Goal: Transaction & Acquisition: Download file/media

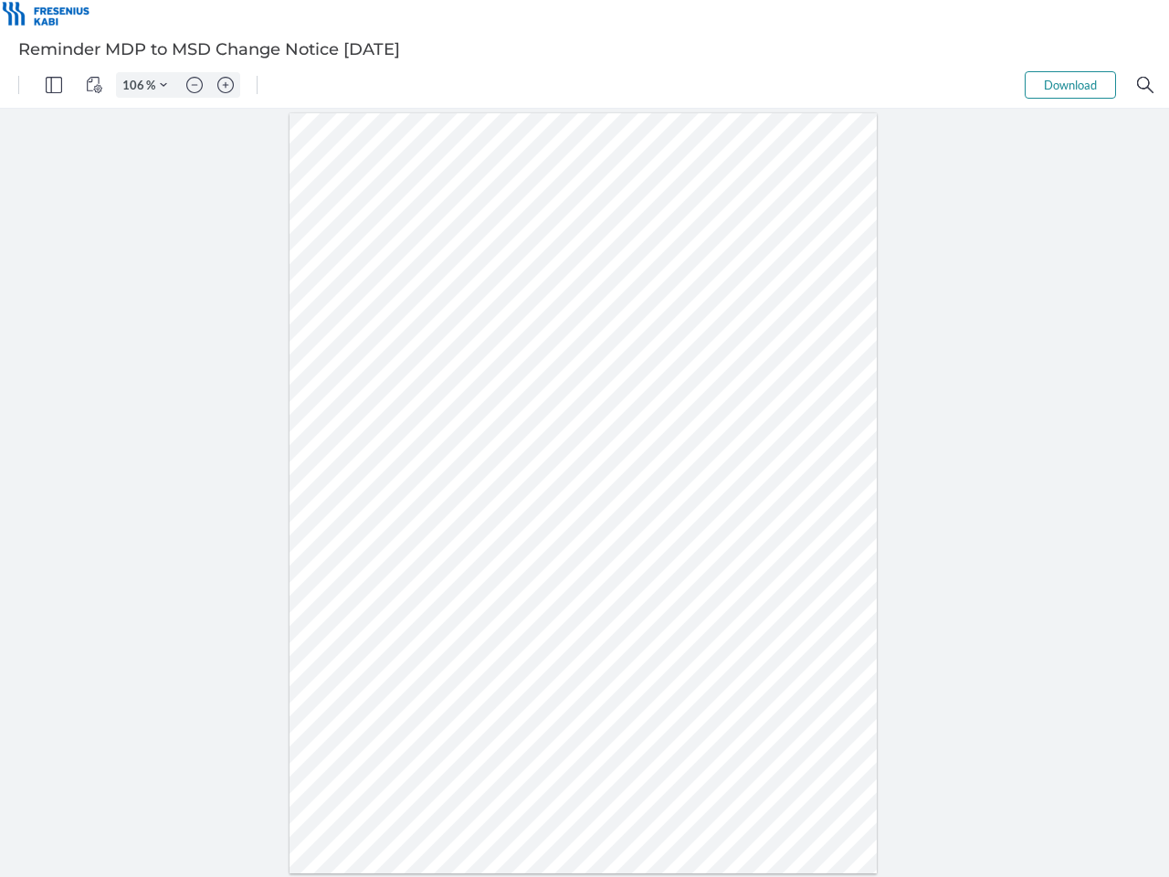
click at [54, 85] on img "Panel" at bounding box center [54, 85] width 16 height 16
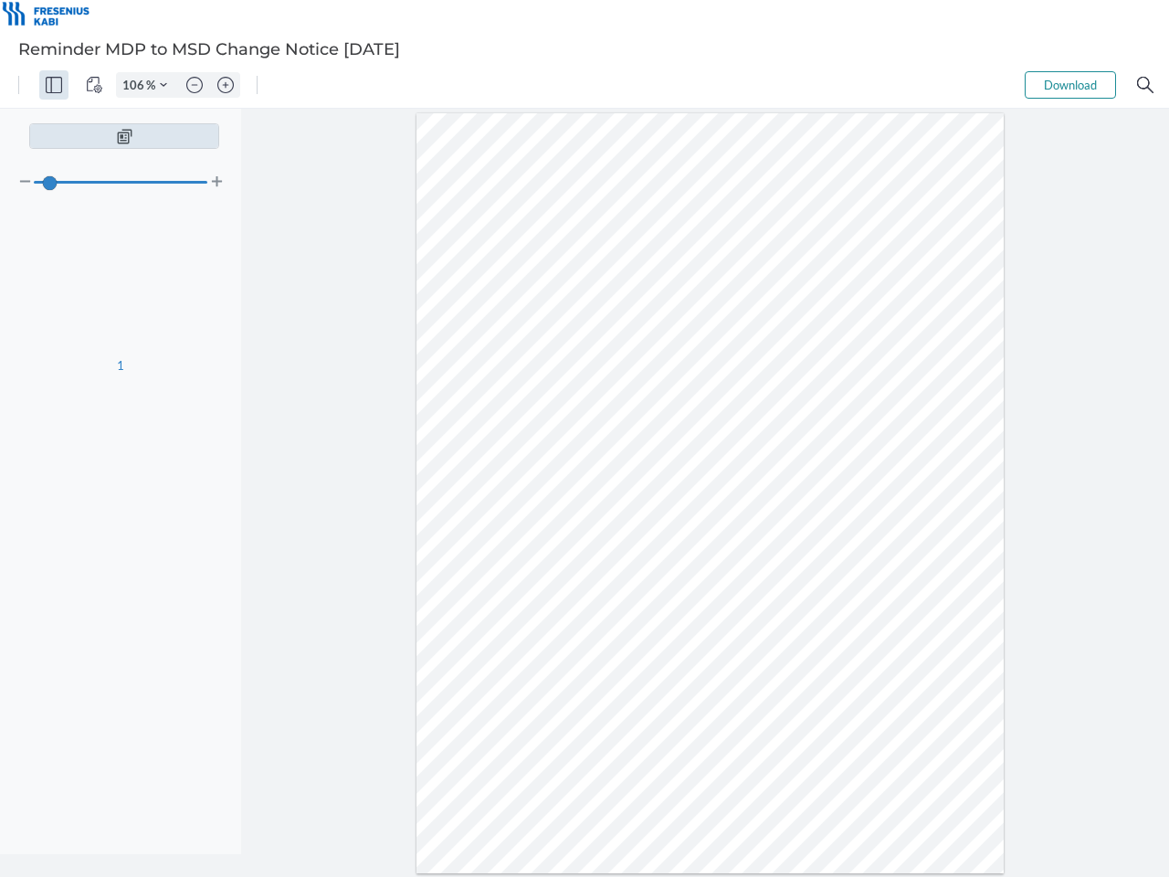
click at [94, 85] on img "View Controls" at bounding box center [94, 85] width 16 height 16
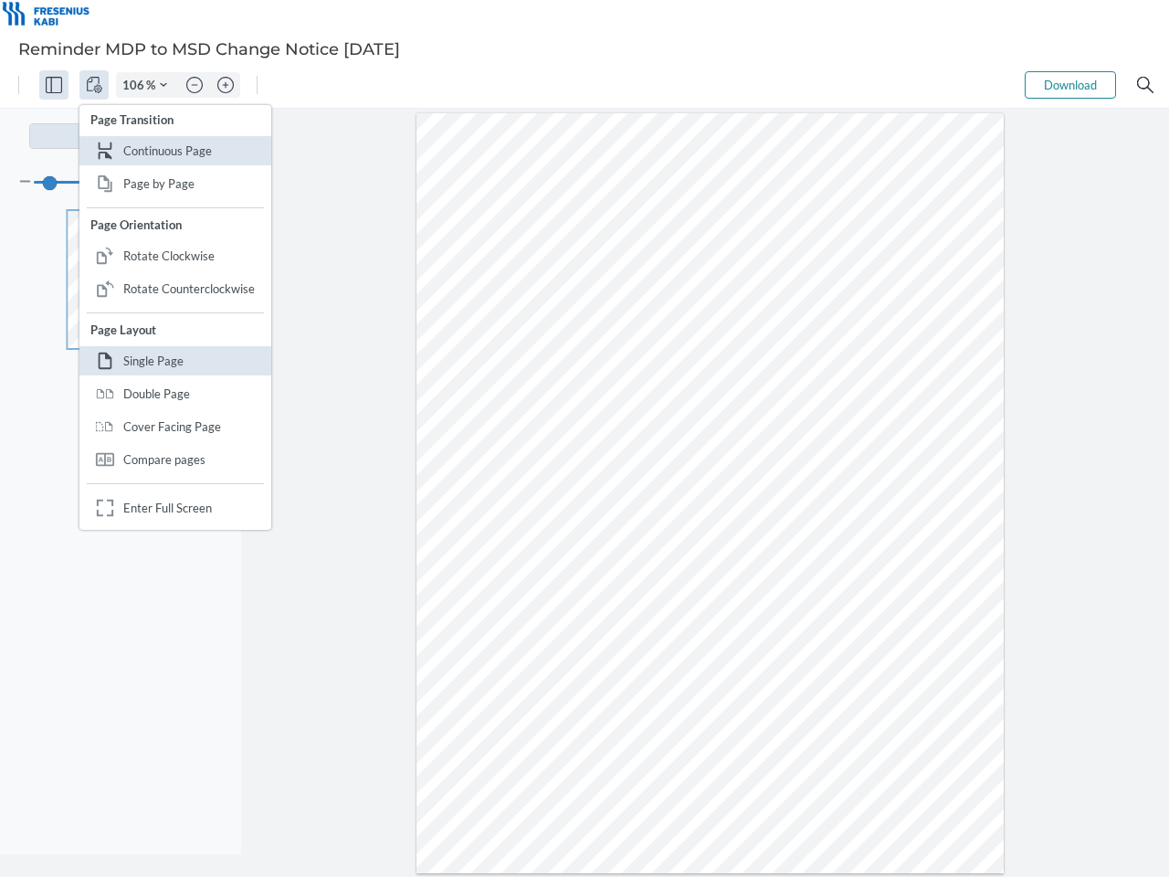
click at [136, 85] on input "106" at bounding box center [131, 85] width 29 height 16
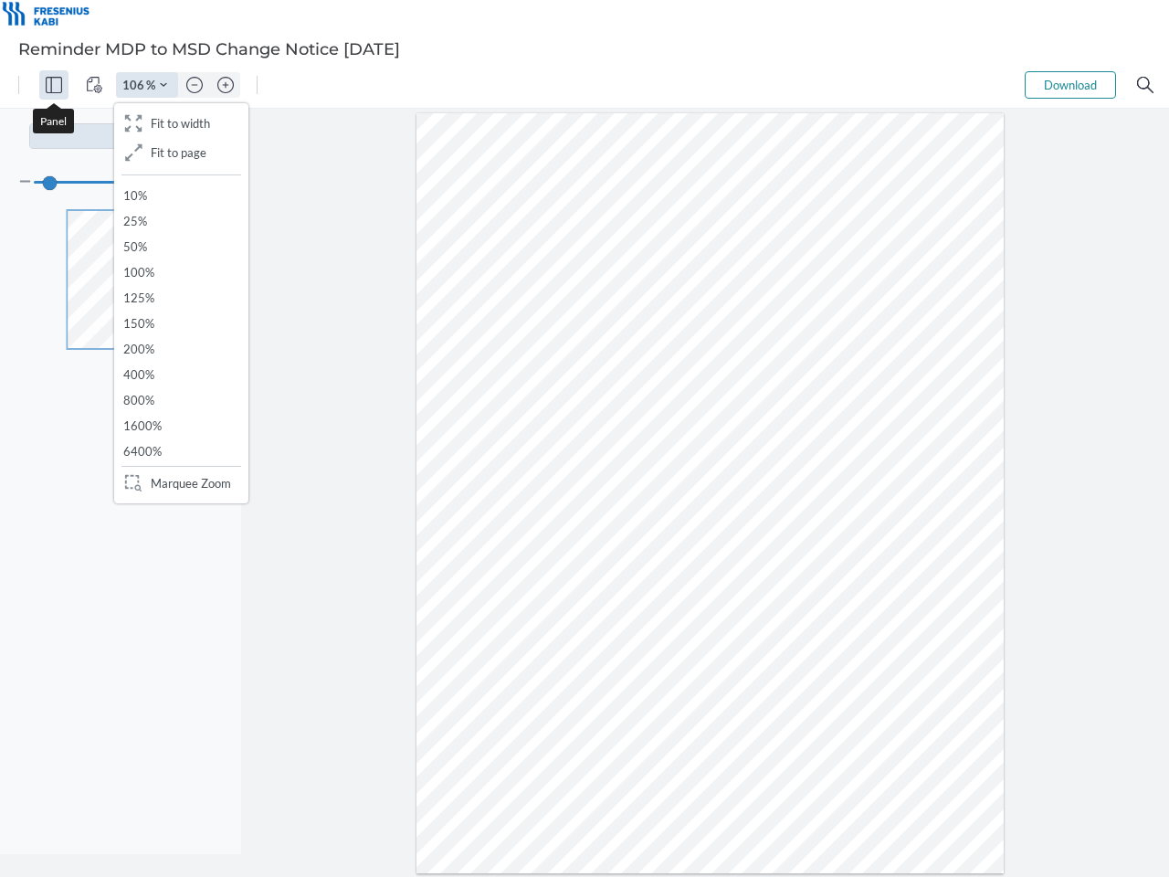
click at [163, 85] on img "Zoom Controls" at bounding box center [163, 84] width 7 height 7
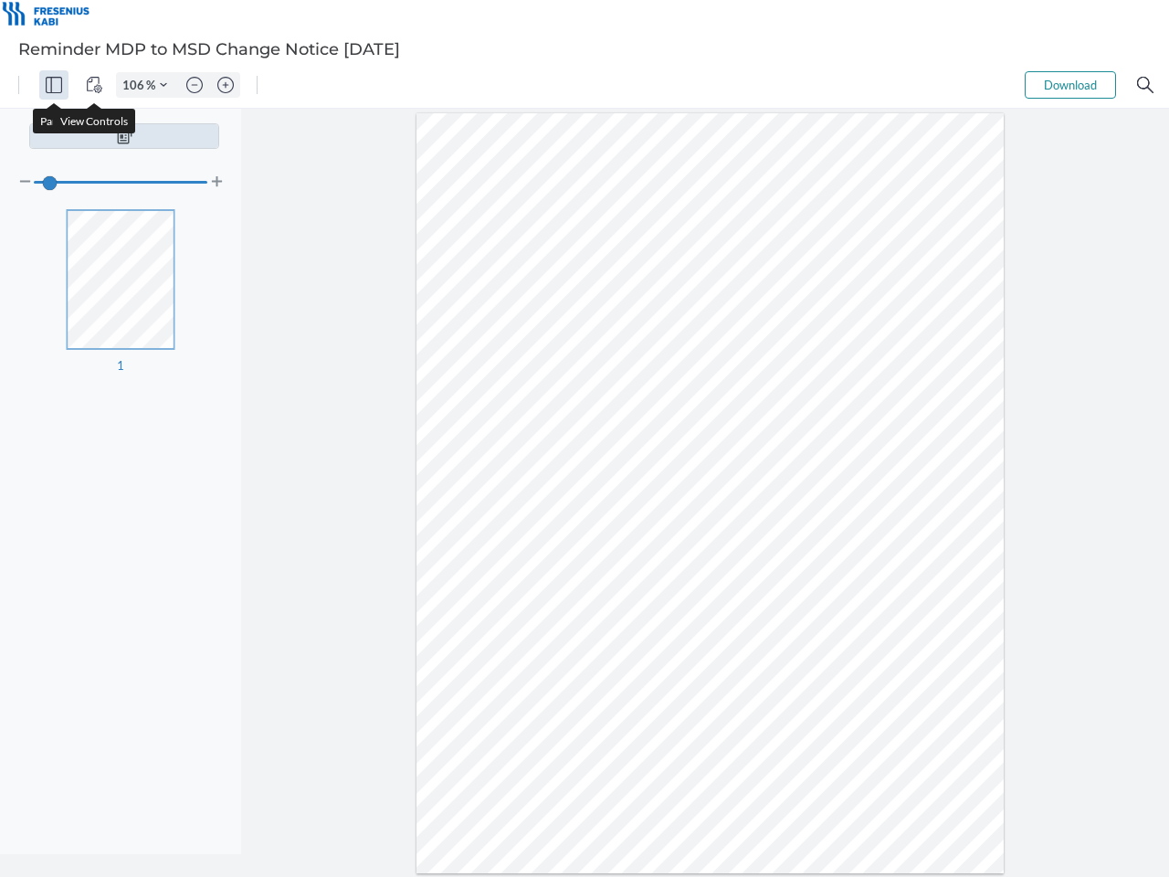
click at [195, 85] on img "Zoom out" at bounding box center [194, 85] width 16 height 16
click at [226, 85] on img "Zoom in" at bounding box center [225, 85] width 16 height 16
type input "106"
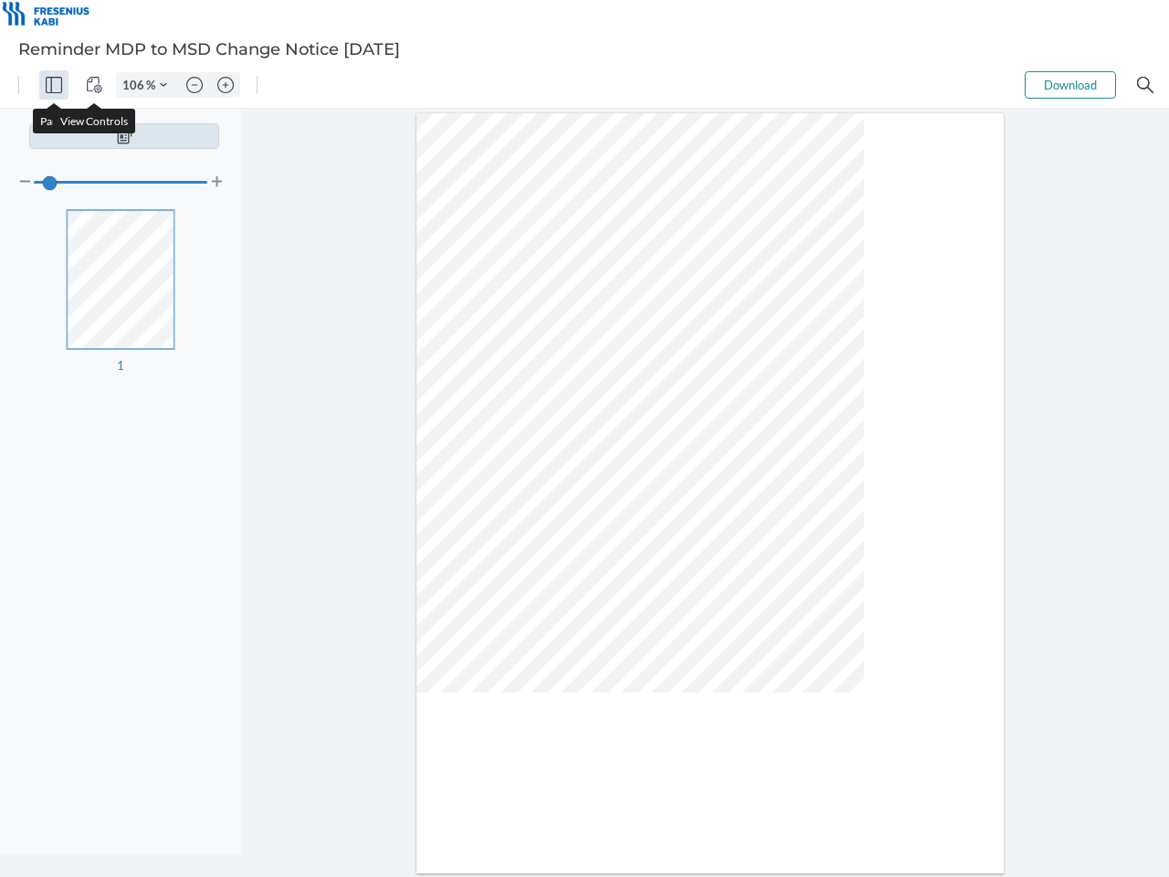
click at [1070, 85] on button "Download" at bounding box center [1070, 84] width 91 height 27
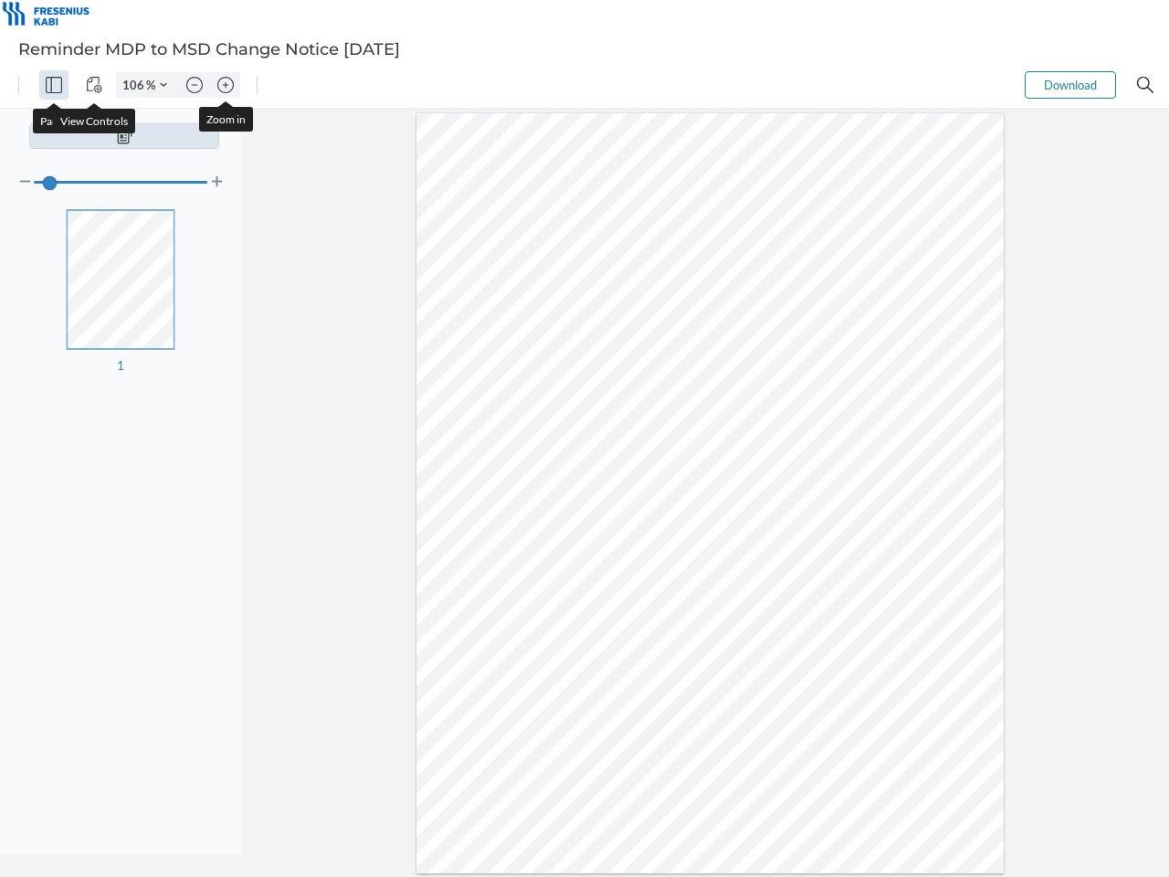
click at [1145, 85] on img "Search" at bounding box center [1145, 85] width 16 height 16
